Goal: Obtain resource: Download file/media

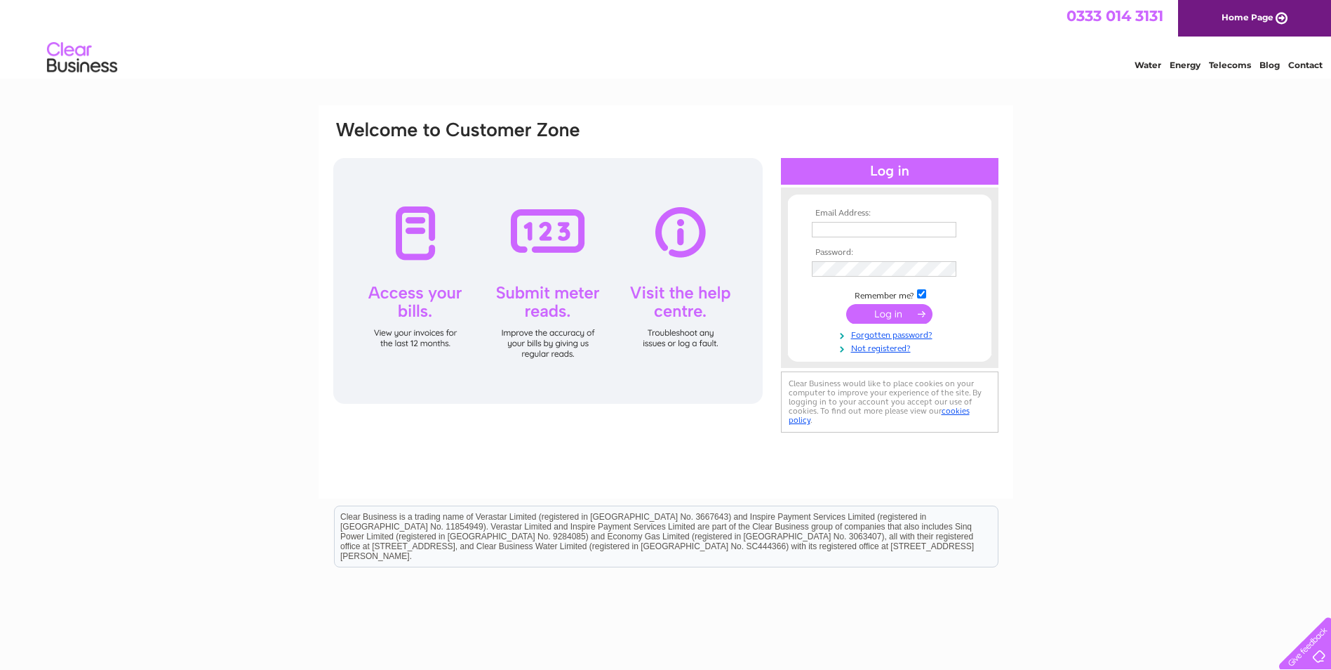
type input "invoices@bkplus.co.uk"
click at [892, 316] on input "submit" at bounding box center [889, 314] width 86 height 20
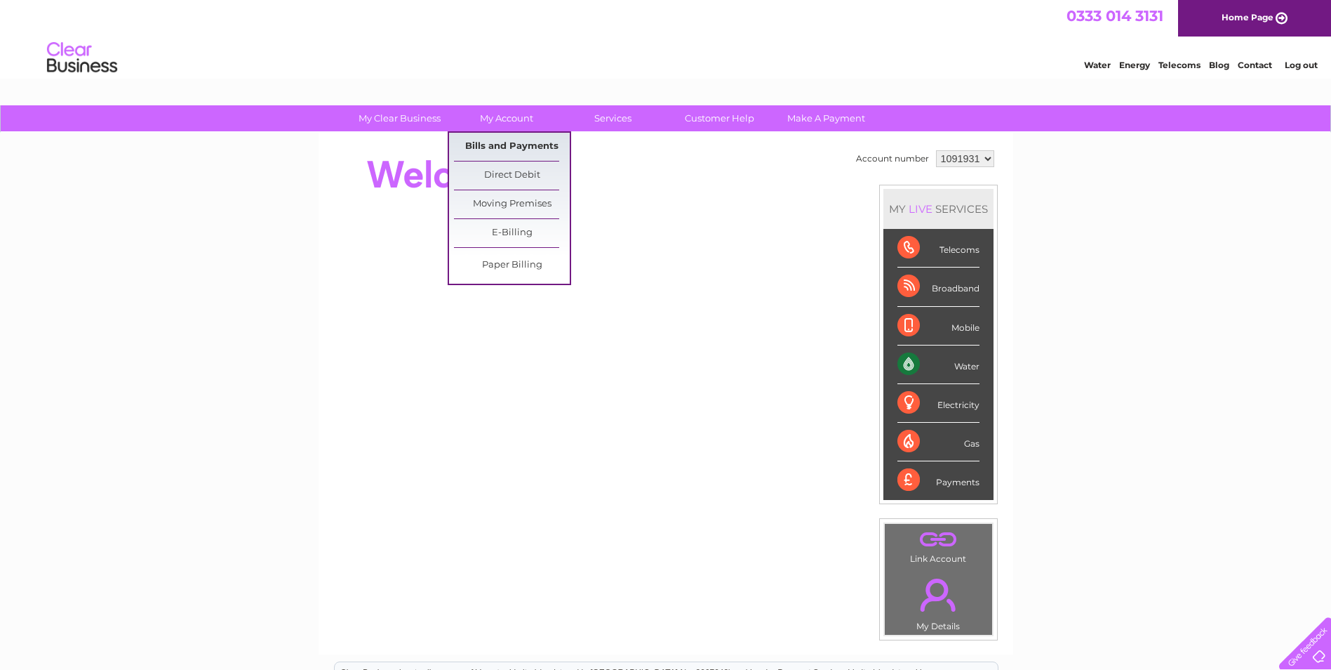
click at [503, 140] on link "Bills and Payments" at bounding box center [512, 147] width 116 height 28
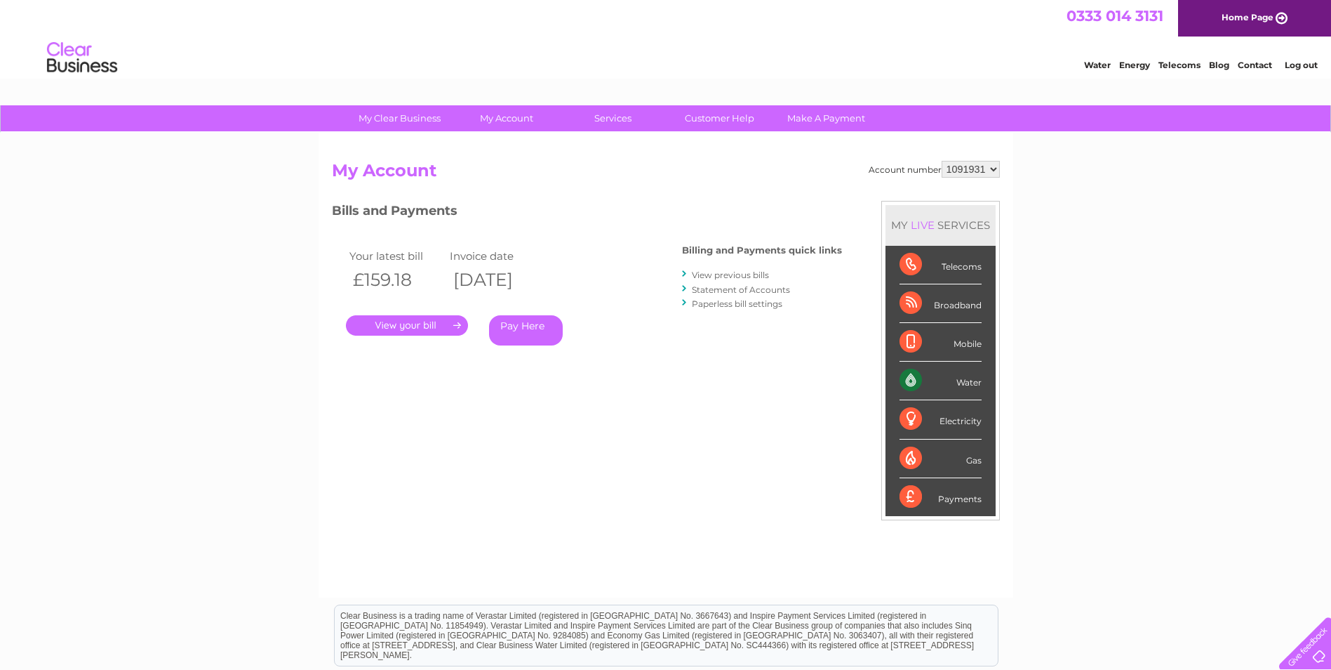
click at [408, 326] on link "." at bounding box center [407, 325] width 122 height 20
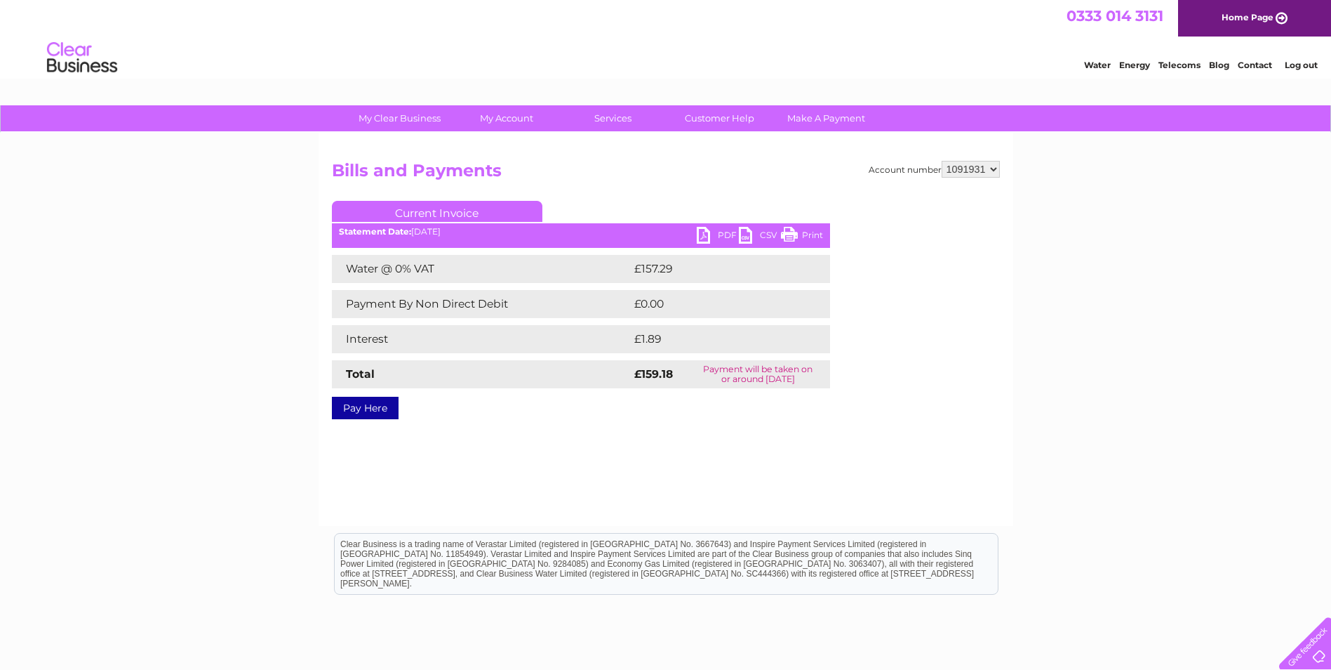
click at [705, 232] on link "PDF" at bounding box center [718, 237] width 42 height 20
click at [1296, 64] on link "Log out" at bounding box center [1301, 65] width 33 height 11
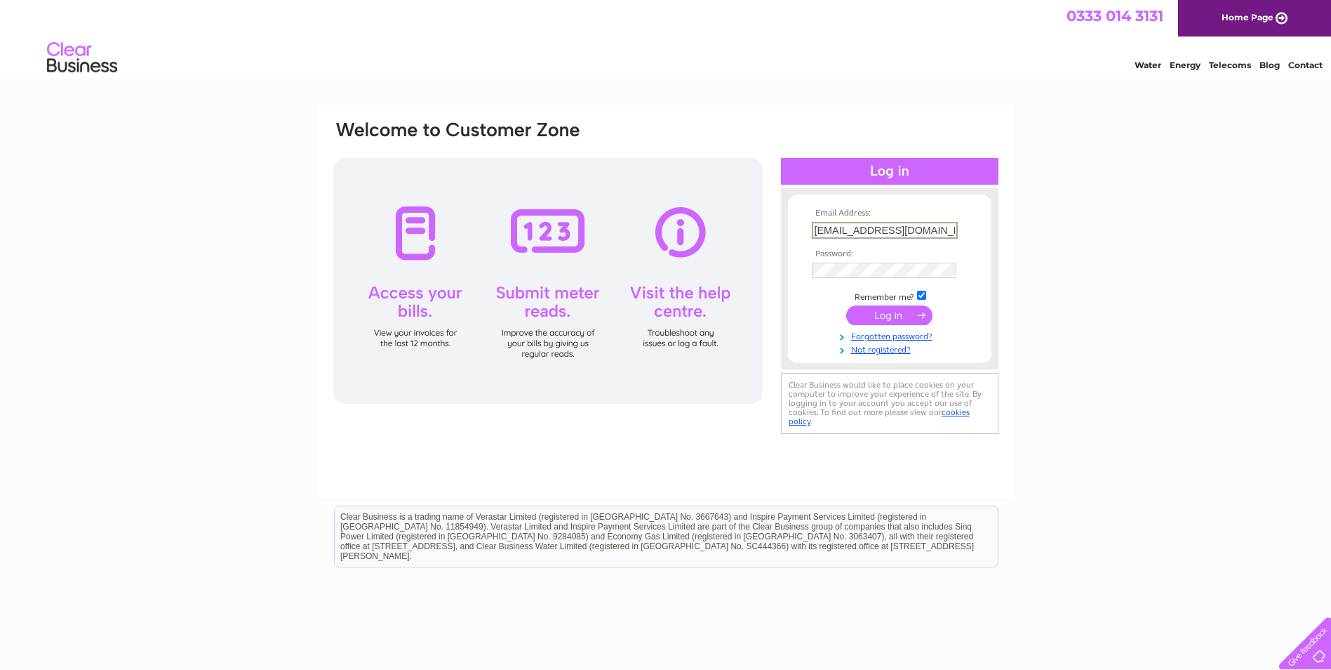
click at [925, 233] on input "invoices@bkplus.co.uk" at bounding box center [885, 230] width 146 height 17
type input "i"
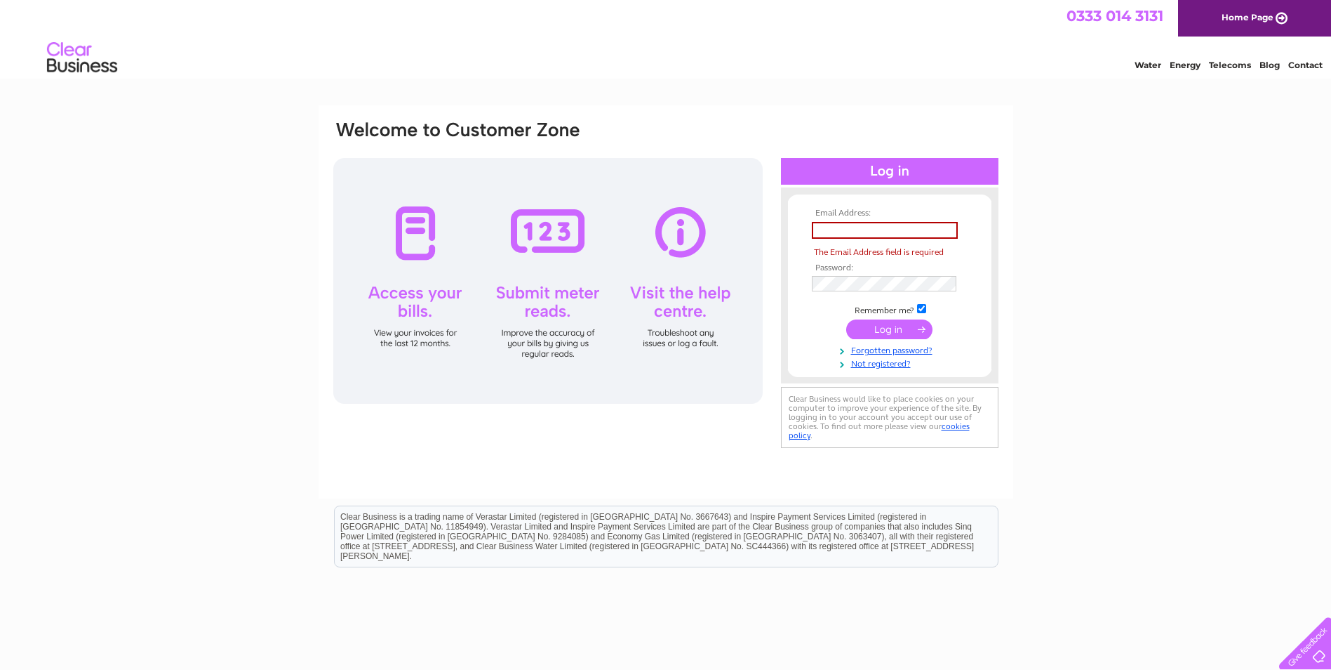
click at [854, 230] on input "text" at bounding box center [885, 230] width 146 height 17
paste input "Stannergate2023"
type input "Stannergate2023"
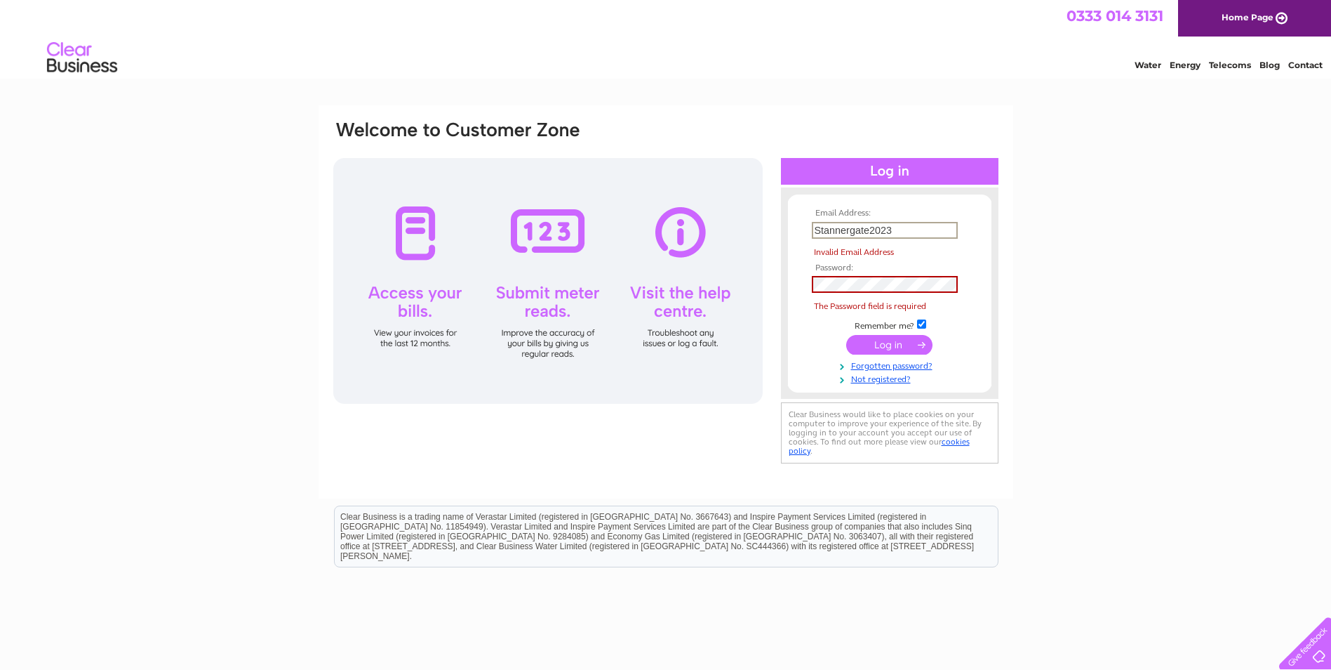
drag, startPoint x: 917, startPoint y: 228, endPoint x: 802, endPoint y: 230, distance: 114.4
click at [802, 230] on form "Email Address: Stannergate2023 Invalid Email Address Password: The Password fie…" at bounding box center [890, 296] width 204 height 176
drag, startPoint x: 836, startPoint y: 229, endPoint x: 1150, endPoint y: 274, distance: 316.9
click at [1157, 275] on div "Email Address: The Email Address field is required Password:" at bounding box center [665, 421] width 1331 height 633
click at [844, 229] on input "text" at bounding box center [885, 230] width 146 height 17
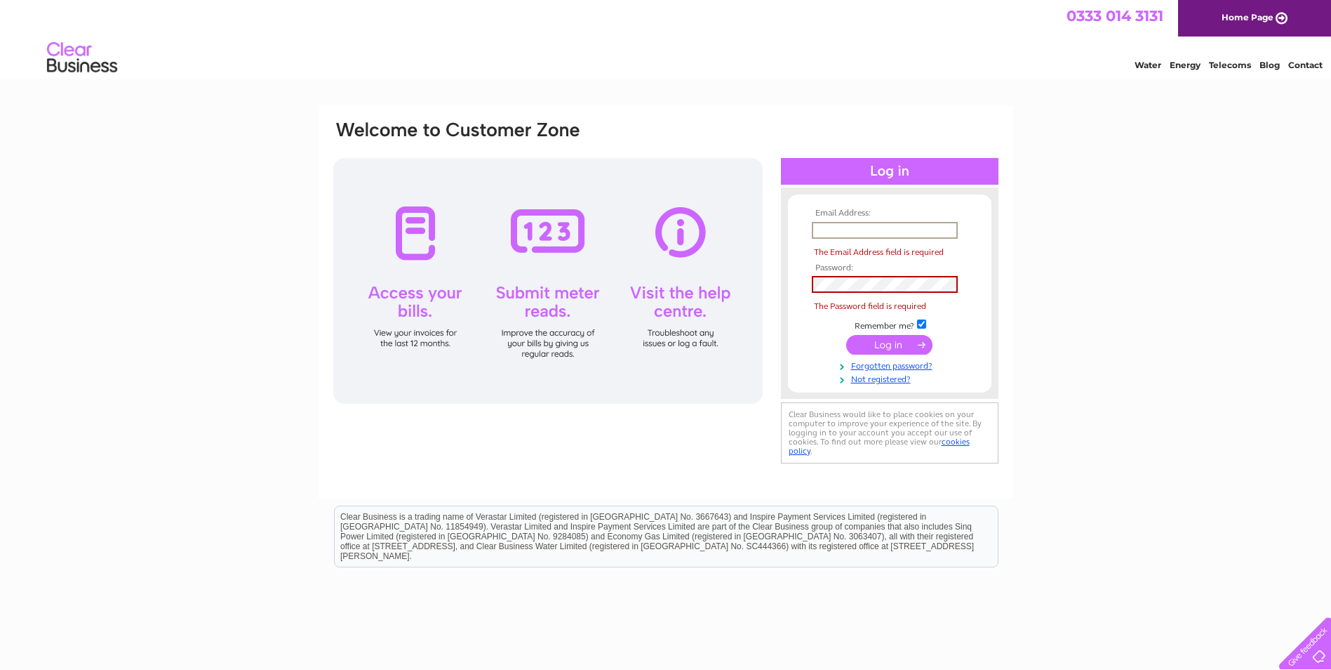
type input "alison.hart@four-m.co.uk"
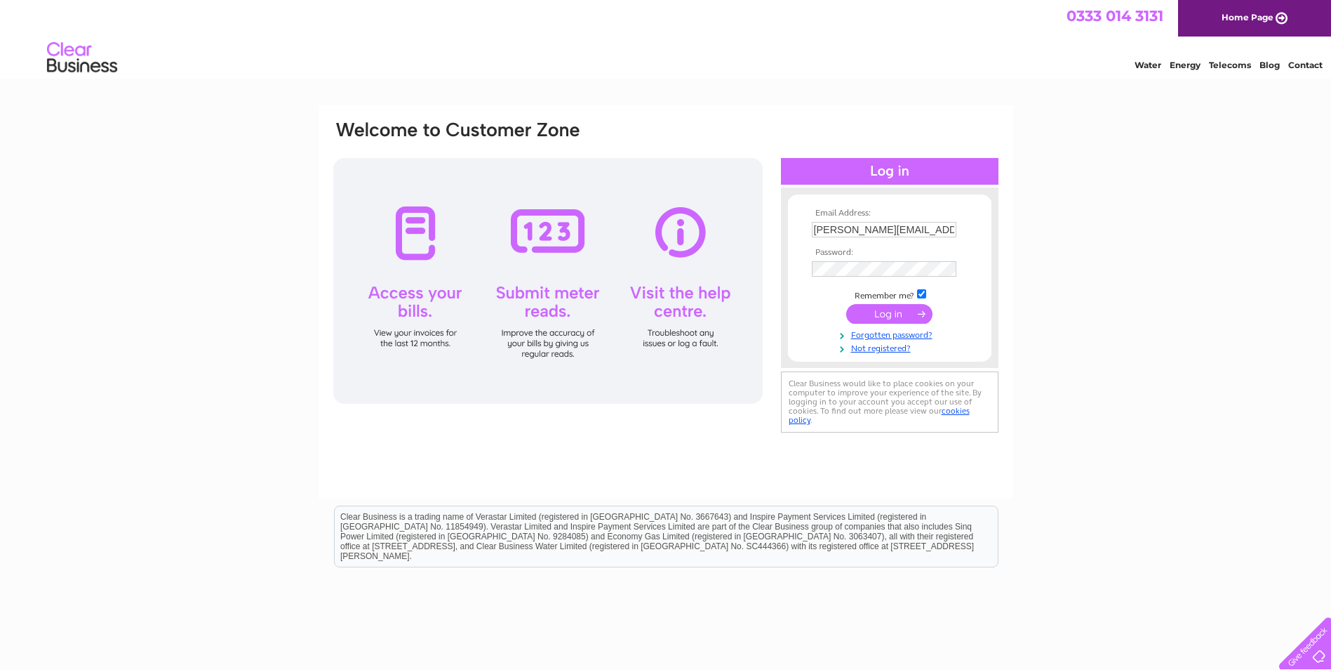
click at [895, 312] on input "submit" at bounding box center [889, 314] width 86 height 20
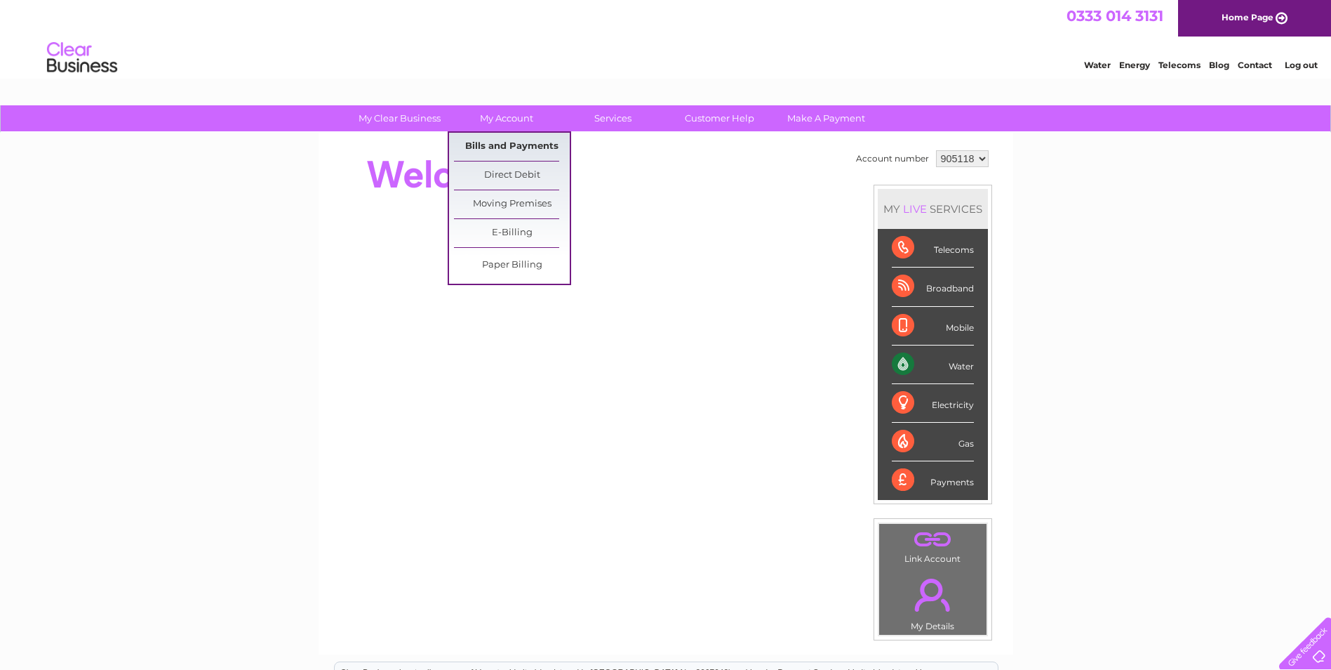
click at [500, 140] on link "Bills and Payments" at bounding box center [512, 147] width 116 height 28
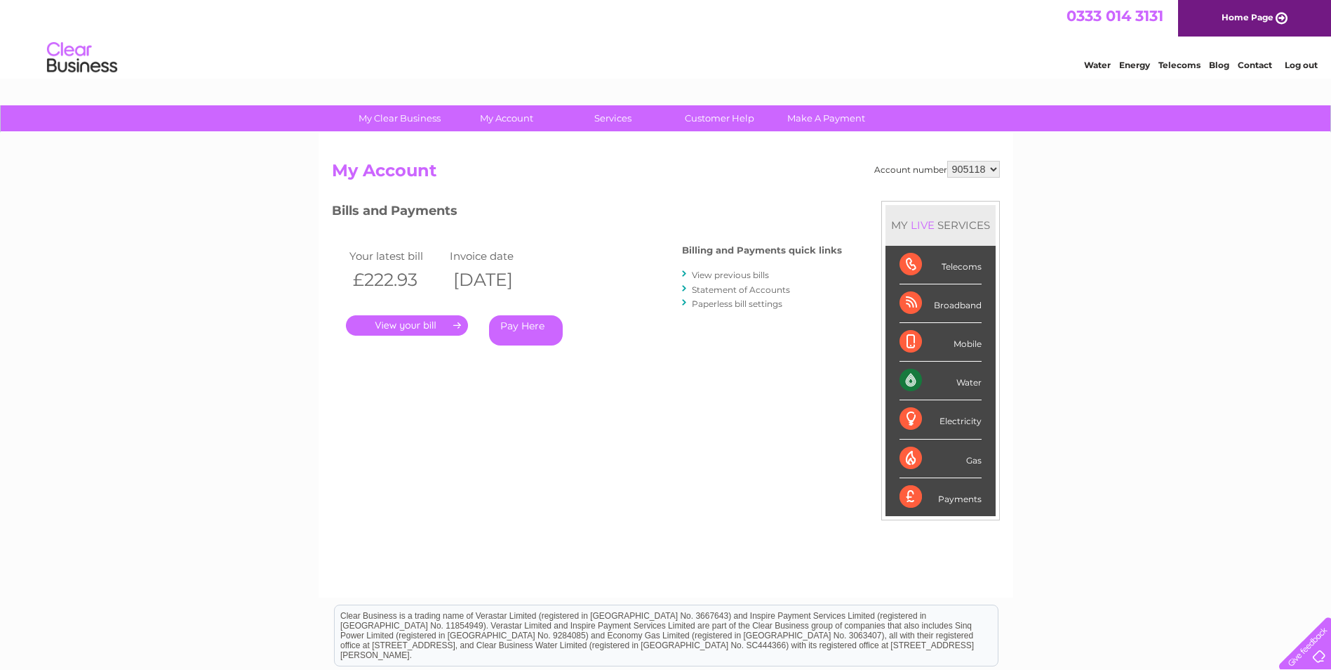
click at [405, 321] on link "." at bounding box center [407, 325] width 122 height 20
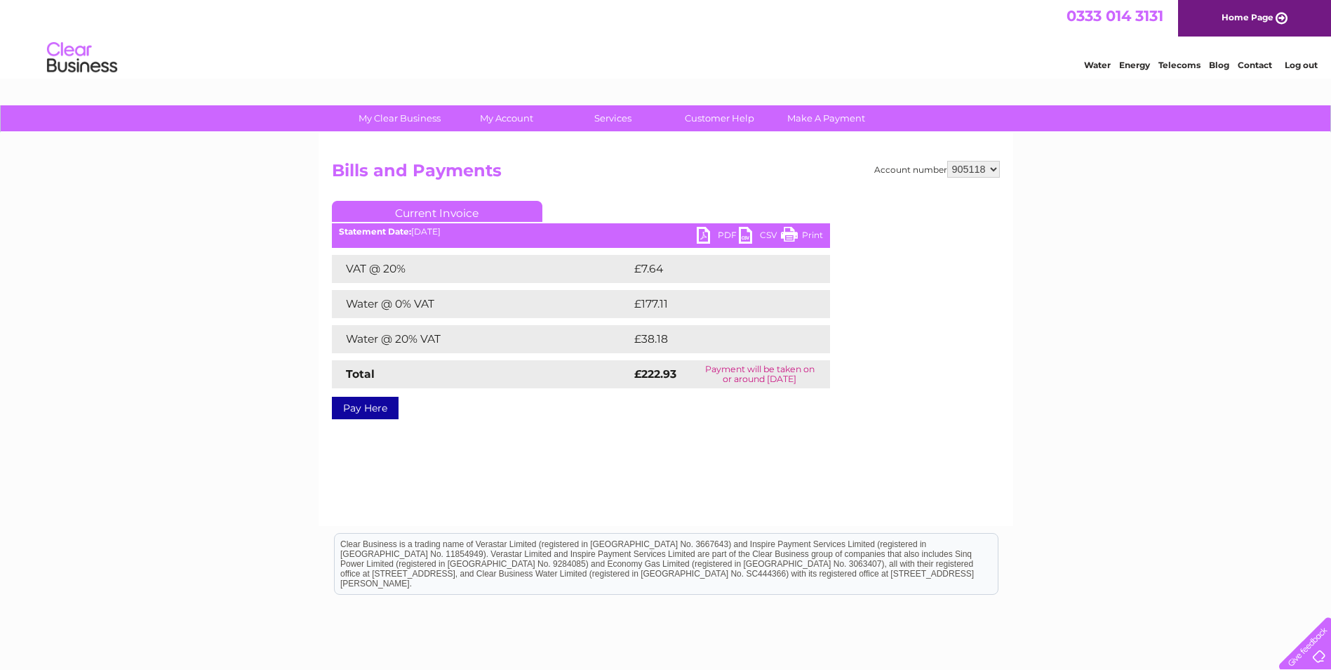
click at [703, 232] on link "PDF" at bounding box center [718, 237] width 42 height 20
click at [1302, 64] on link "Log out" at bounding box center [1301, 65] width 33 height 11
